Goal: Book appointment/travel/reservation

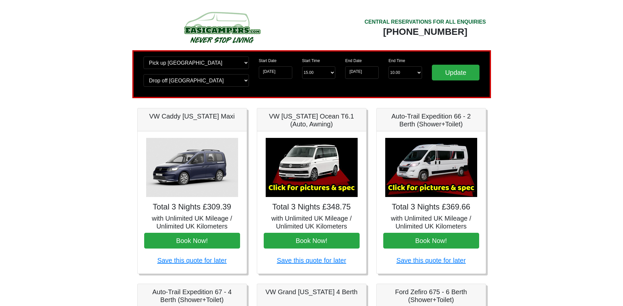
click at [363, 85] on div "End Date [DATE] End Time End Time 10.00 -------- 08.00 am 09.00 am 10.00 am 11.…" at bounding box center [383, 74] width 87 height 35
click at [364, 73] on input "[DATE]" at bounding box center [362, 72] width 34 height 12
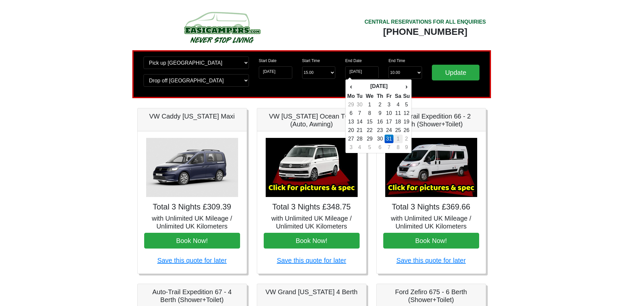
click at [399, 137] on td "1" at bounding box center [399, 139] width 10 height 9
type input "[DATE]"
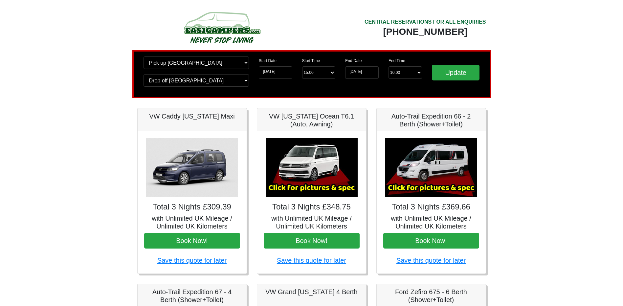
click at [460, 62] on div "Update" at bounding box center [456, 74] width 58 height 35
click at [455, 71] on input "Update" at bounding box center [456, 73] width 48 height 16
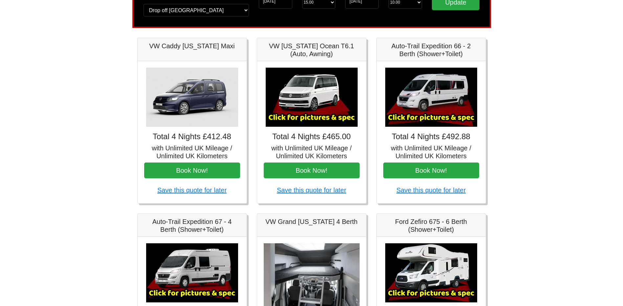
scroll to position [230, 0]
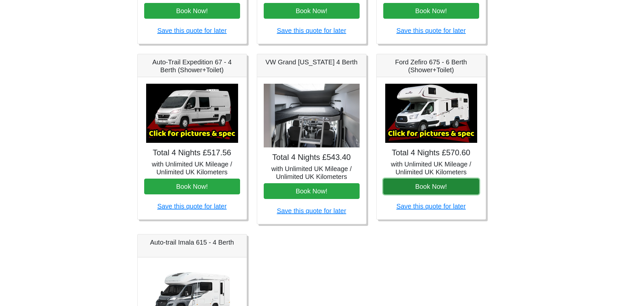
click at [445, 191] on button "Book Now!" at bounding box center [431, 187] width 96 height 16
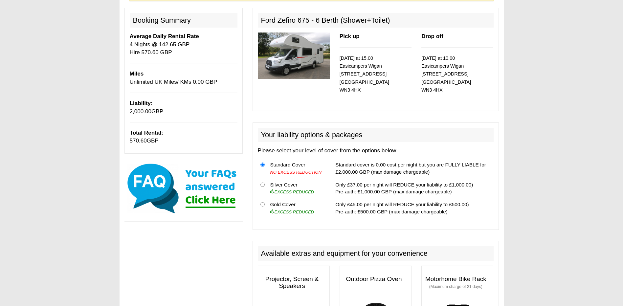
scroll to position [131, 0]
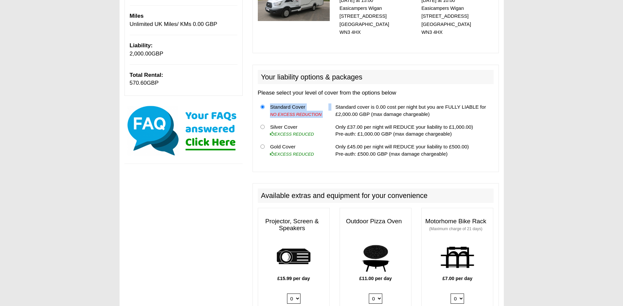
drag, startPoint x: 333, startPoint y: 106, endPoint x: 463, endPoint y: 161, distance: 141.1
click at [463, 161] on div "Your liability options & packages Please select your level of cover from the op…" at bounding box center [376, 118] width 246 height 107
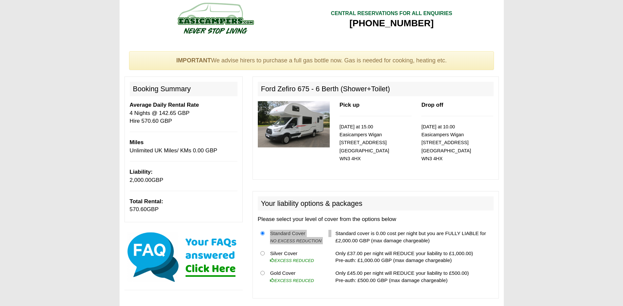
scroll to position [0, 0]
